Goal: Task Accomplishment & Management: Manage account settings

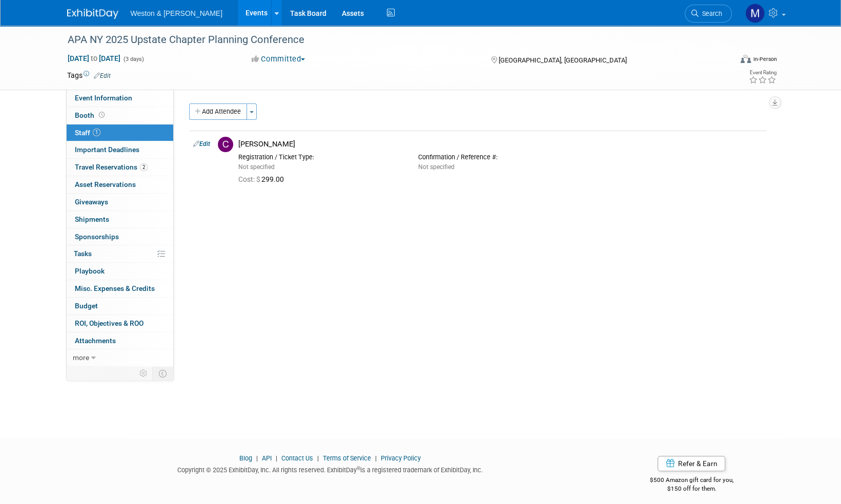
click at [91, 14] on img at bounding box center [92, 14] width 51 height 10
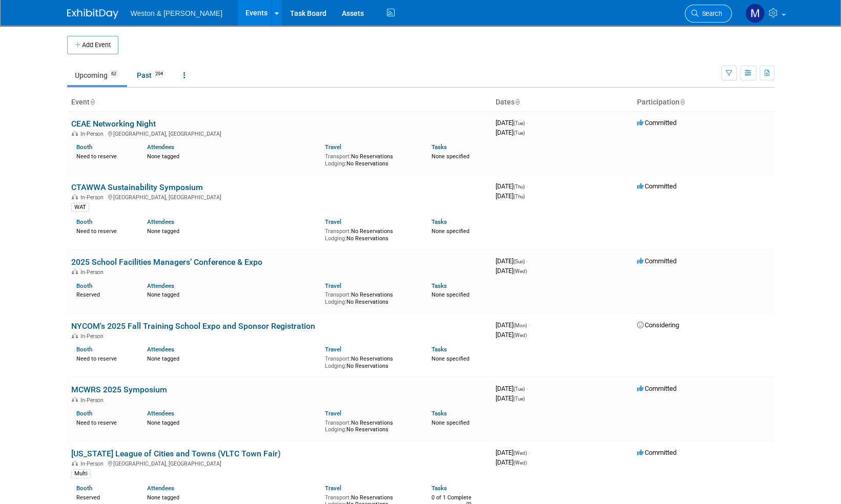
click at [706, 12] on span "Search" at bounding box center [710, 14] width 24 height 8
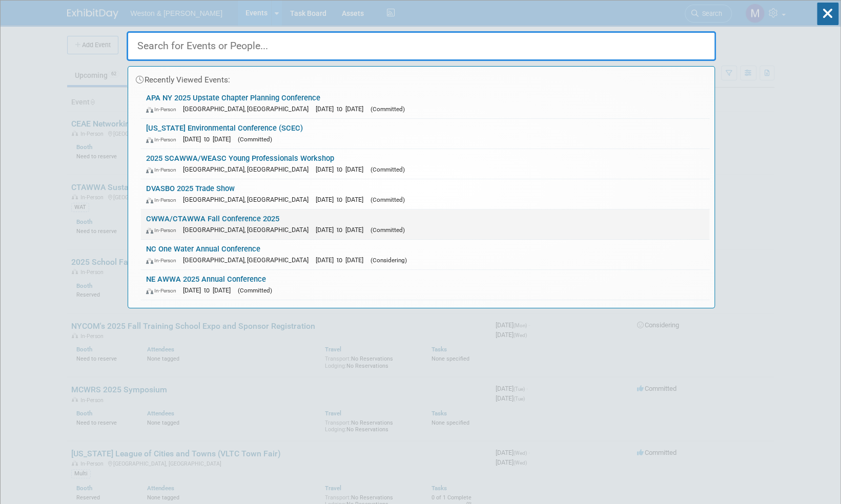
click at [228, 218] on link "CWWA/CTAWWA Fall Conference 2025 In-Person Southington, CT Oct 24, 2025 to Oct …" at bounding box center [425, 224] width 568 height 30
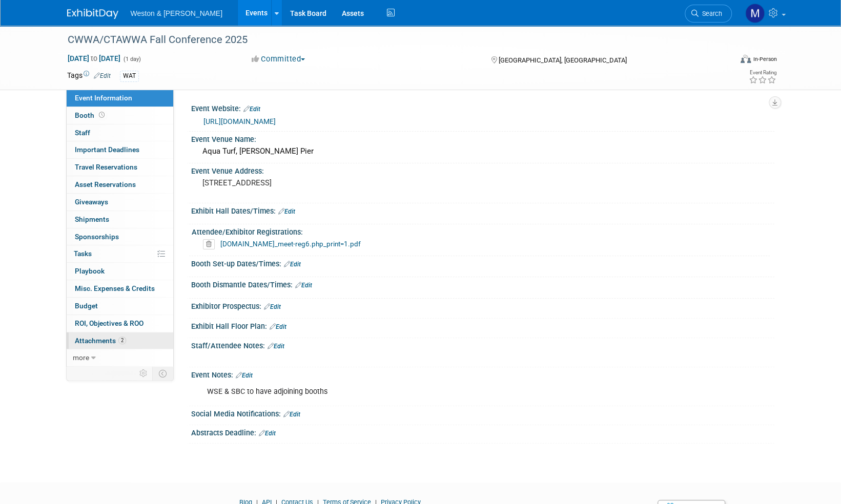
click at [100, 338] on span "Attachments 2" at bounding box center [100, 341] width 51 height 8
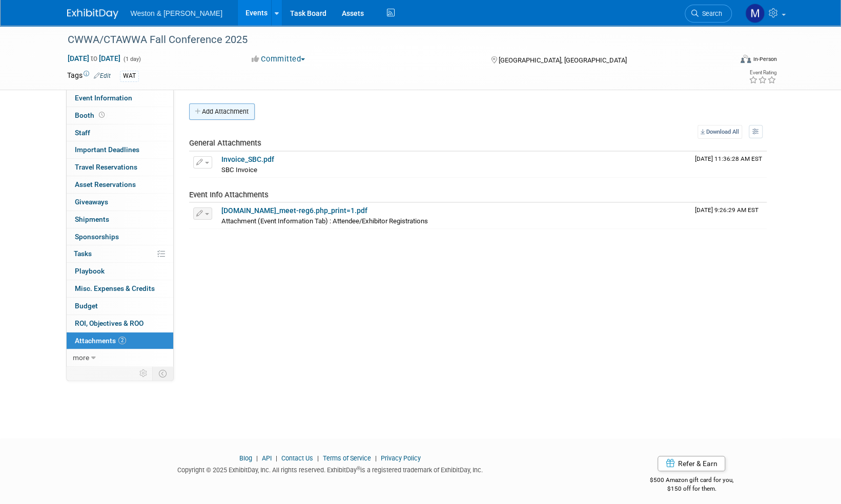
click at [239, 111] on button "Add Attachment" at bounding box center [222, 111] width 66 height 16
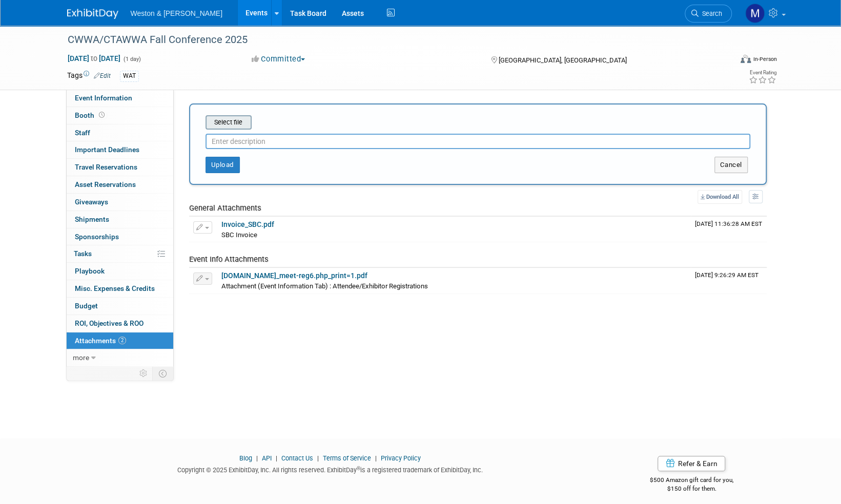
click at [238, 123] on input "file" at bounding box center [190, 122] width 122 height 12
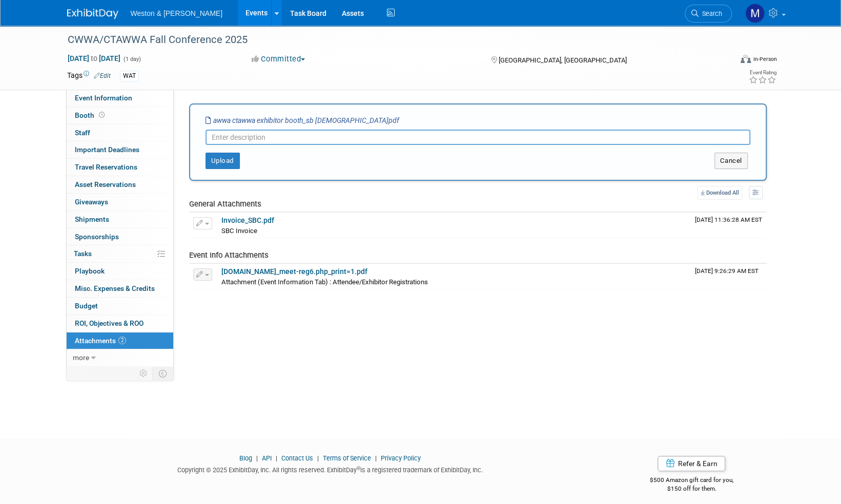
click at [236, 135] on input "text" at bounding box center [477, 137] width 544 height 15
type input "SBC Check request"
click at [219, 159] on button "Upload" at bounding box center [222, 161] width 34 height 16
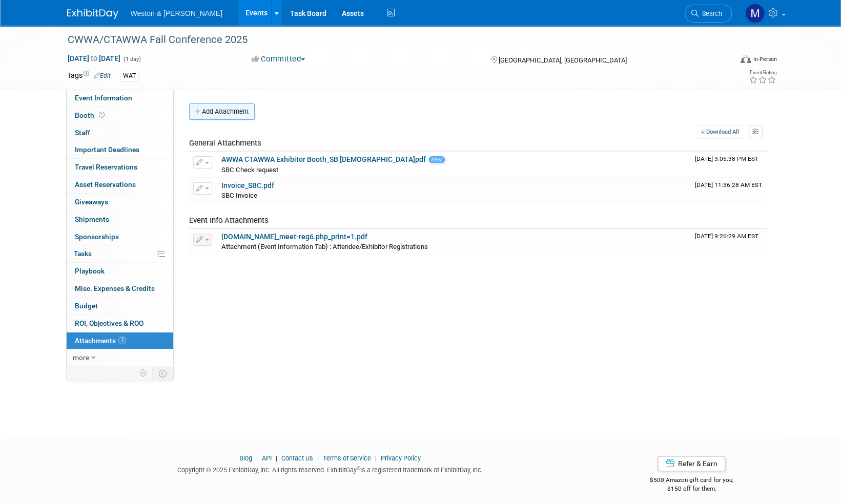
click at [230, 108] on button "Add Attachment" at bounding box center [222, 111] width 66 height 16
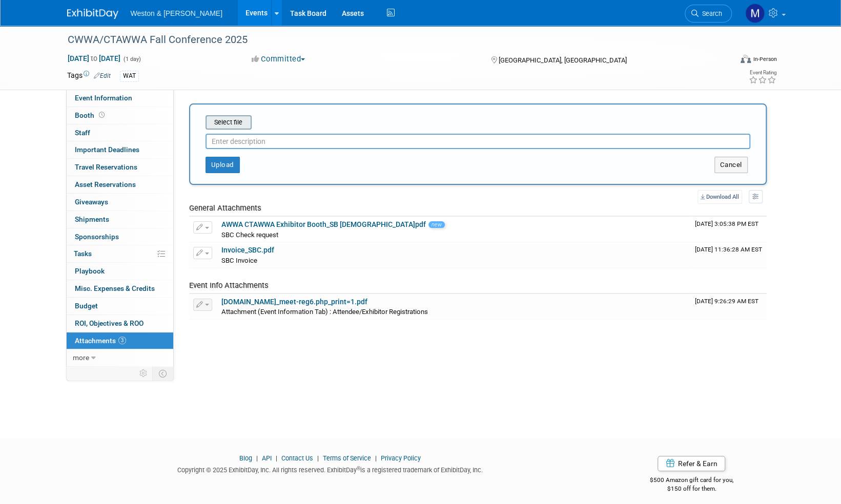
click at [234, 120] on input "file" at bounding box center [190, 122] width 122 height 12
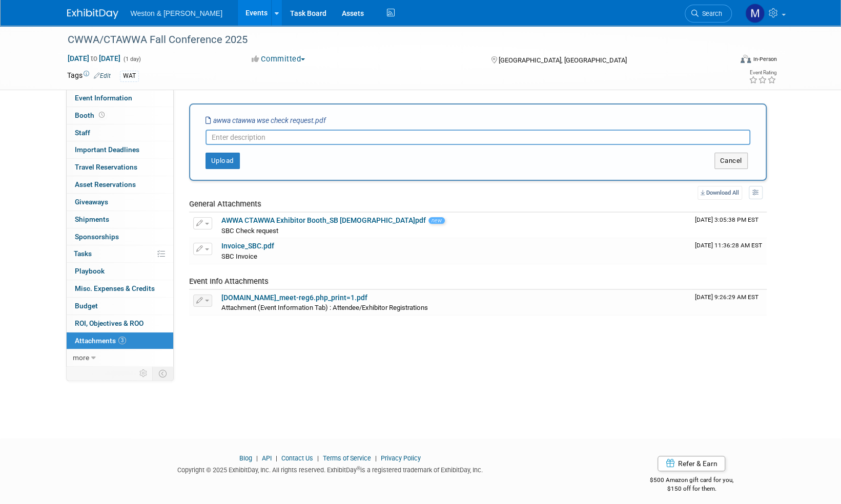
click at [236, 137] on input "text" at bounding box center [477, 137] width 544 height 15
type input "Check request WSE"
click at [220, 160] on button "Upload" at bounding box center [222, 161] width 34 height 16
